Goal: Task Accomplishment & Management: Manage account settings

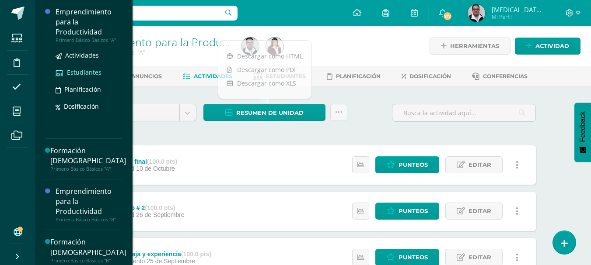
click at [85, 71] on span "Estudiantes" at bounding box center [84, 72] width 35 height 8
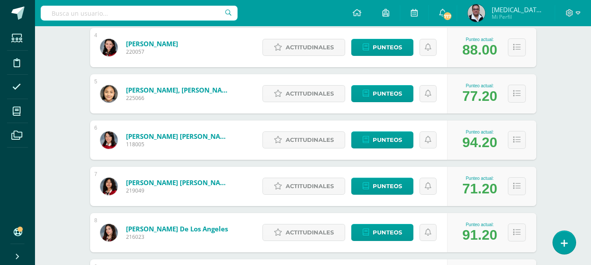
scroll to position [348, 0]
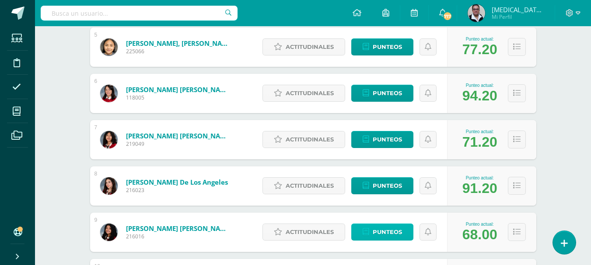
click at [376, 231] on span "Punteos" at bounding box center [386, 232] width 29 height 16
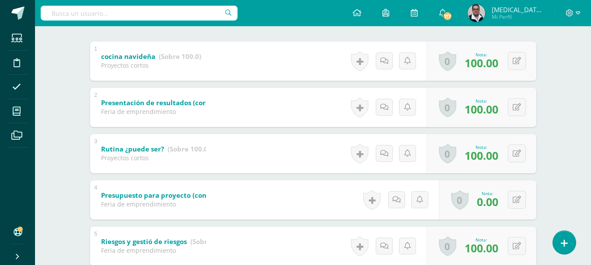
scroll to position [178, 0]
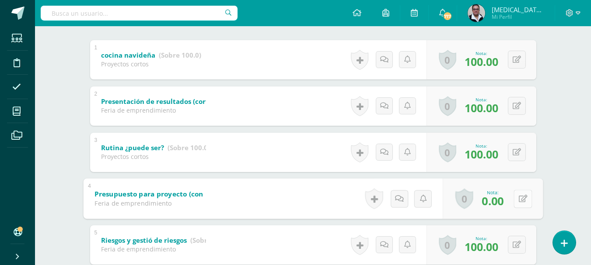
click at [512, 201] on div "0 Logros Logros obtenidos Aún no hay logros agregados Nota: 0.00" at bounding box center [492, 198] width 100 height 41
click at [520, 200] on icon at bounding box center [522, 198] width 9 height 7
type input "90"
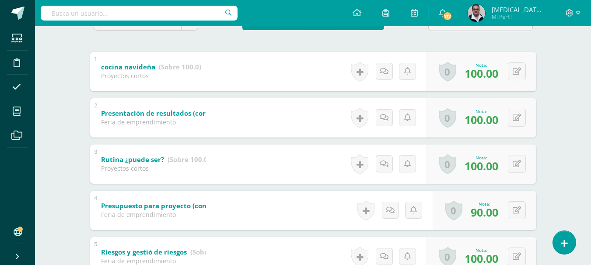
scroll to position [0, 0]
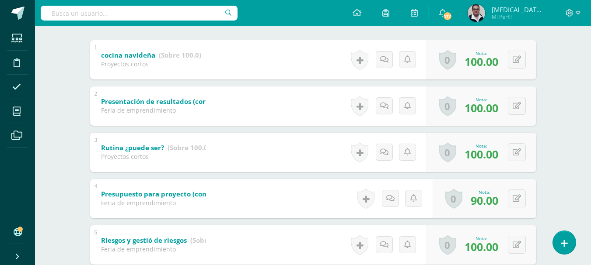
scroll to position [229, 0]
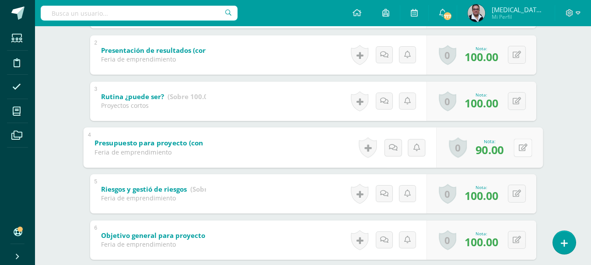
click at [517, 151] on button at bounding box center [522, 148] width 18 height 18
type input "100"
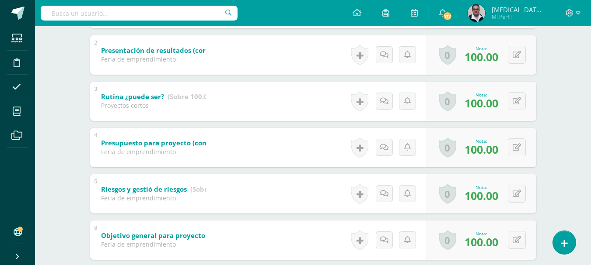
scroll to position [0, 0]
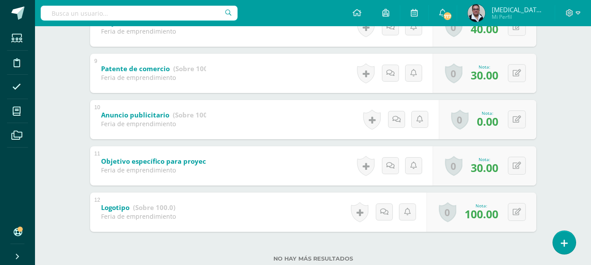
scroll to position [560, 0]
